Goal: Participate in discussion

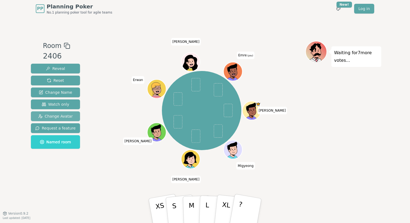
click at [71, 114] on span "Change Avatar" at bounding box center [55, 116] width 35 height 5
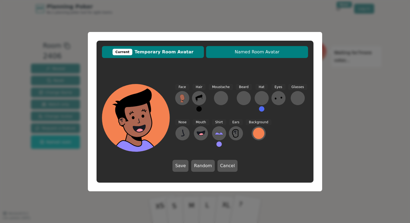
click at [264, 49] on span "Named Room Avatar" at bounding box center [257, 52] width 97 height 7
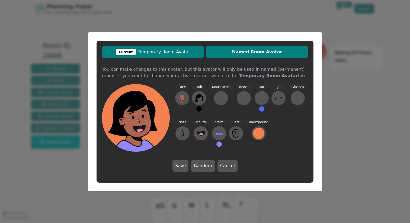
click at [191, 52] on span "Current Temporary Room Avatar" at bounding box center [153, 52] width 97 height 7
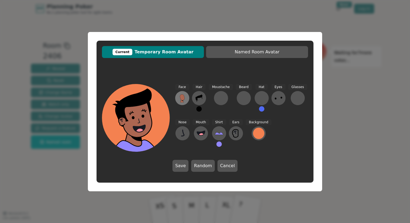
click at [182, 94] on icon at bounding box center [182, 98] width 9 height 9
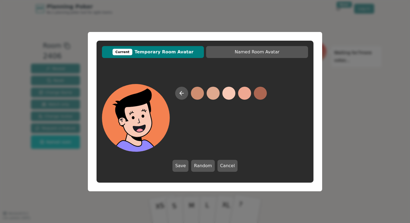
click at [228, 95] on button at bounding box center [228, 93] width 13 height 13
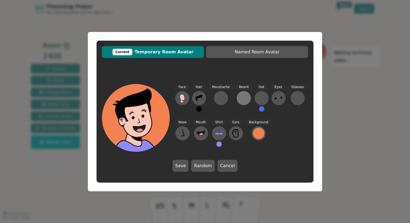
click at [247, 97] on div at bounding box center [243, 98] width 9 height 9
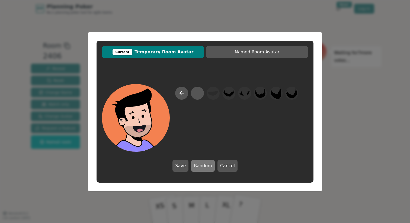
click at [213, 167] on button "Random" at bounding box center [202, 166] width 23 height 12
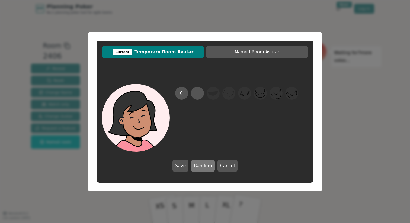
click at [213, 167] on button "Random" at bounding box center [202, 166] width 23 height 12
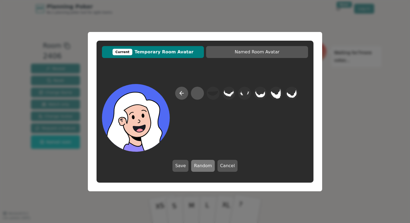
click at [213, 167] on button "Random" at bounding box center [202, 166] width 23 height 12
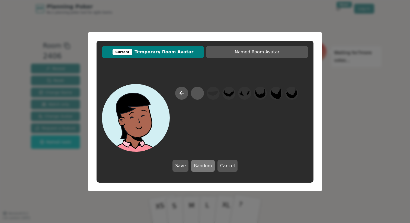
click at [213, 167] on button "Random" at bounding box center [202, 166] width 23 height 12
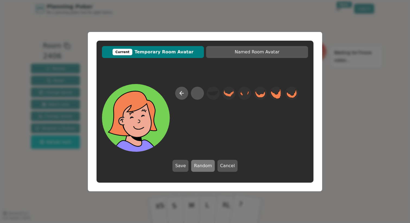
click at [213, 167] on button "Random" at bounding box center [202, 166] width 23 height 12
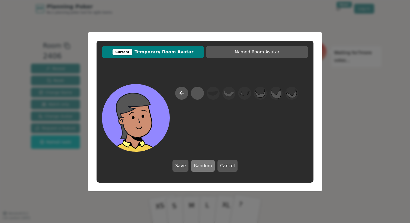
click at [213, 167] on button "Random" at bounding box center [202, 166] width 23 height 12
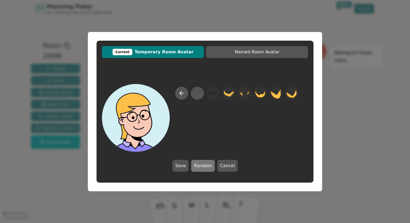
click at [213, 167] on button "Random" at bounding box center [202, 166] width 23 height 12
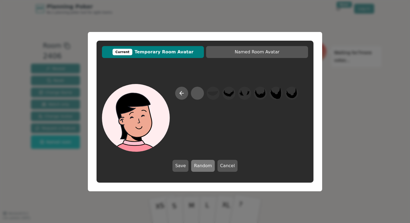
click at [213, 167] on button "Random" at bounding box center [202, 166] width 23 height 12
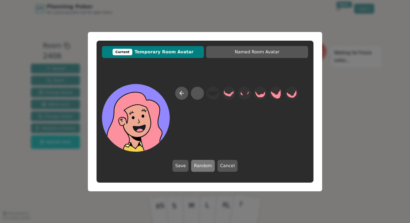
click at [213, 167] on button "Random" at bounding box center [202, 166] width 23 height 12
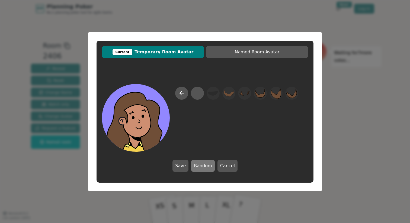
click at [213, 167] on button "Random" at bounding box center [202, 166] width 23 height 12
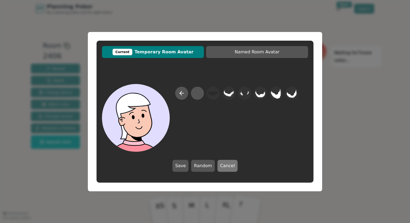
click at [230, 167] on button "Cancel" at bounding box center [228, 166] width 20 height 12
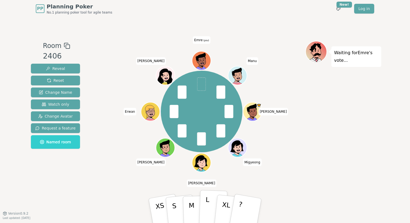
click at [209, 205] on button "L" at bounding box center [213, 210] width 28 height 41
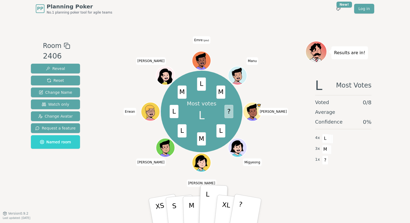
click at [269, 156] on div "Most votes L ? L M L L M L M [PERSON_NAME] [PERSON_NAME] Erwan [PERSON_NAME] Em…" at bounding box center [201, 112] width 207 height 122
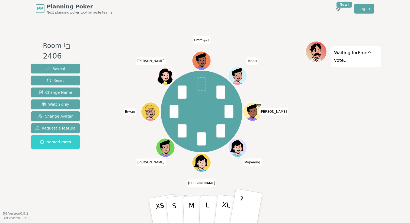
click at [244, 209] on button "?" at bounding box center [246, 211] width 34 height 45
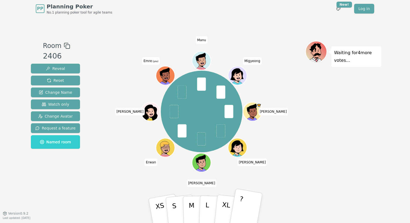
click at [241, 202] on p "?" at bounding box center [239, 210] width 8 height 30
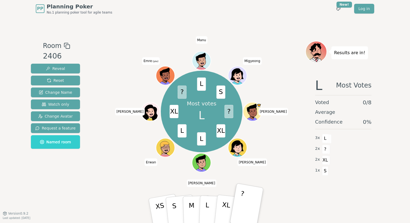
click at [243, 16] on div "PP Planning Poker No.1 planning poker tool for agile teams Toggle theme New! Lo…" at bounding box center [205, 8] width 338 height 17
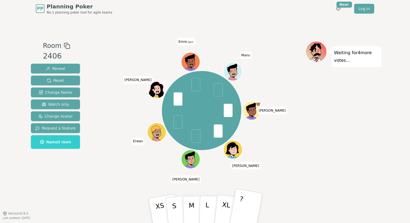
click at [247, 204] on button "?" at bounding box center [246, 211] width 34 height 45
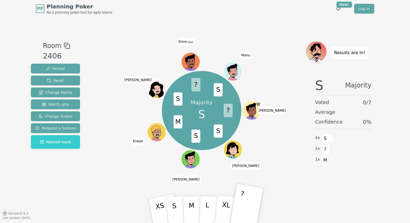
click at [197, 14] on div "PP Planning Poker No.1 planning poker tool for agile teams Toggle theme New! Lo…" at bounding box center [205, 8] width 338 height 17
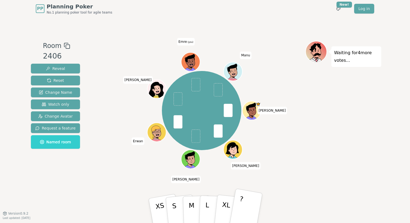
click at [248, 213] on button "?" at bounding box center [246, 211] width 34 height 45
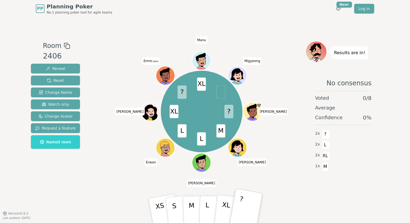
click at [252, 201] on button "?" at bounding box center [246, 211] width 34 height 45
click at [325, 168] on span "M" at bounding box center [325, 166] width 6 height 9
click at [341, 164] on div "1 x M" at bounding box center [343, 166] width 56 height 11
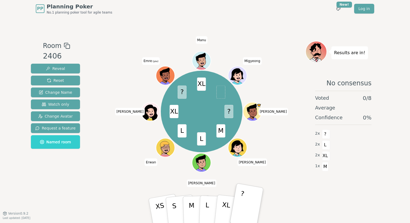
click at [276, 161] on div "? M L L XL ? XL [PERSON_NAME] [PERSON_NAME] Erwan [PERSON_NAME] Emre (you) [PER…" at bounding box center [201, 112] width 207 height 122
click at [277, 75] on div "? M L L XL ? XL [PERSON_NAME] [PERSON_NAME] Erwan [PERSON_NAME] Emre (you) [PER…" at bounding box center [201, 112] width 207 height 122
click at [223, 93] on span at bounding box center [221, 92] width 9 height 13
click at [285, 72] on div "? M L L XL ? XL [PERSON_NAME] [PERSON_NAME] Erwan [PERSON_NAME] Emre (you) [PER…" at bounding box center [201, 112] width 207 height 122
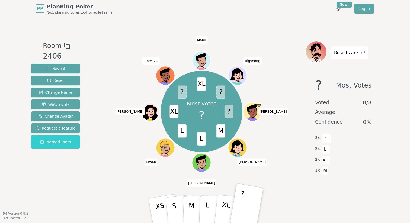
click at [269, 77] on div "Most votes ? ? M L L XL ? XL ? [PERSON_NAME] [PERSON_NAME] Erwan [PERSON_NAME] …" at bounding box center [201, 112] width 207 height 122
click at [119, 61] on div "Most votes ? ? M L L XL ? XL ? [PERSON_NAME] [PERSON_NAME] Erwan [PERSON_NAME] …" at bounding box center [201, 112] width 207 height 122
click at [325, 172] on span "M" at bounding box center [325, 171] width 6 height 9
click at [221, 130] on span "M" at bounding box center [221, 130] width 9 height 13
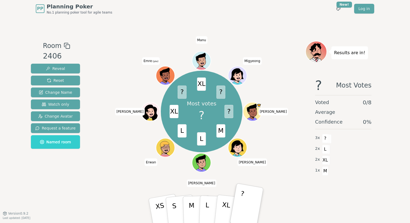
click at [221, 130] on span "M" at bounding box center [221, 130] width 9 height 13
click at [292, 131] on div "Most votes ? ? M L L XL ? XL ? [PERSON_NAME] [PERSON_NAME] Erwan [PERSON_NAME] …" at bounding box center [201, 112] width 207 height 122
